Goal: Transaction & Acquisition: Purchase product/service

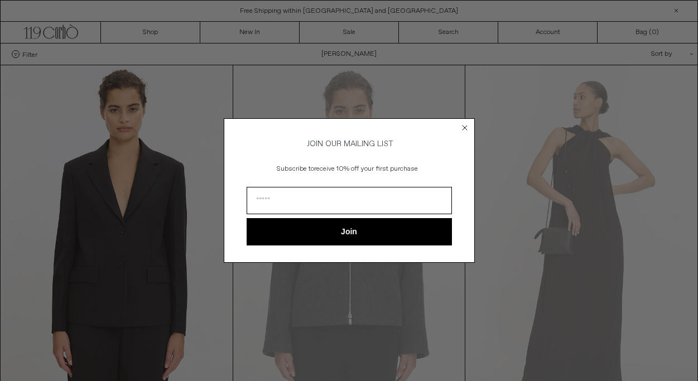
click at [468, 125] on circle "Close dialog" at bounding box center [464, 128] width 11 height 11
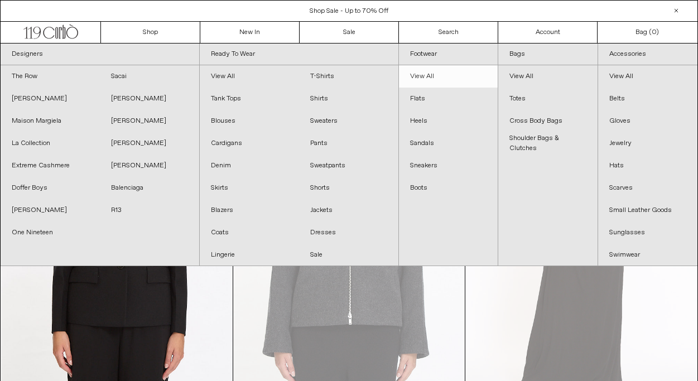
click at [416, 74] on link "View All" at bounding box center [448, 76] width 99 height 22
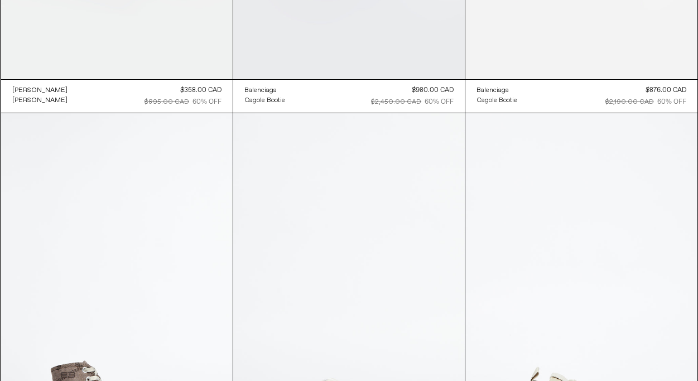
scroll to position [8520, 0]
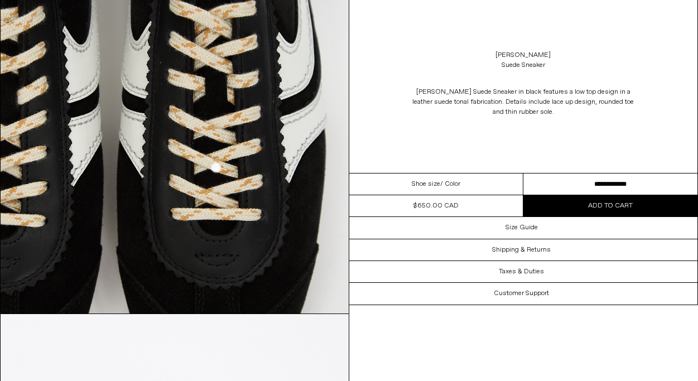
scroll to position [1496, 0]
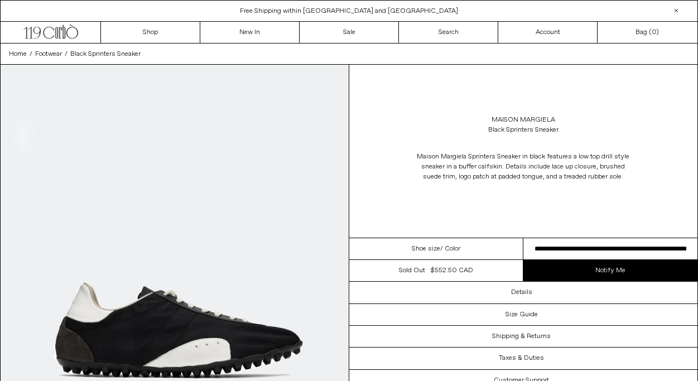
click at [565, 243] on select "**********" at bounding box center [611, 249] width 174 height 22
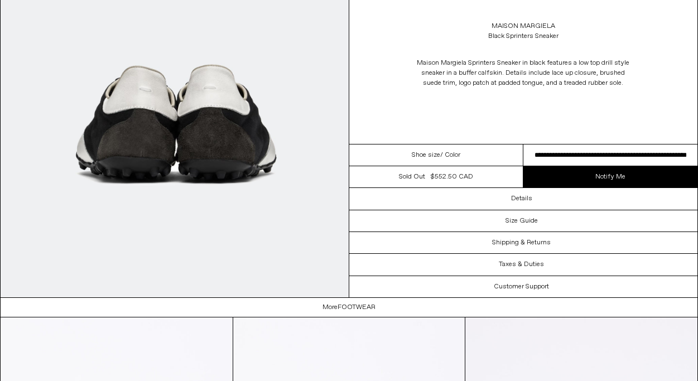
scroll to position [1901, 0]
